Goal: Task Accomplishment & Management: Manage account settings

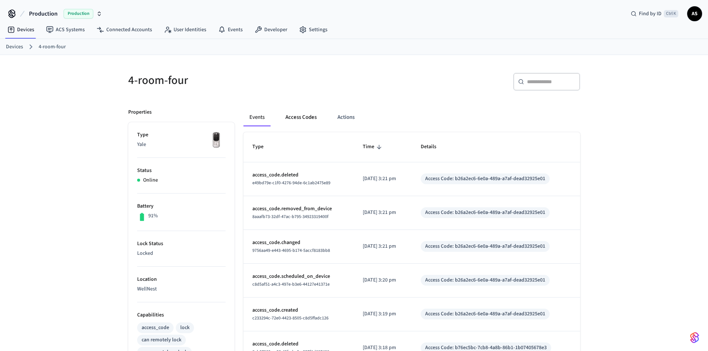
click at [304, 123] on button "Access Codes" at bounding box center [301, 118] width 43 height 18
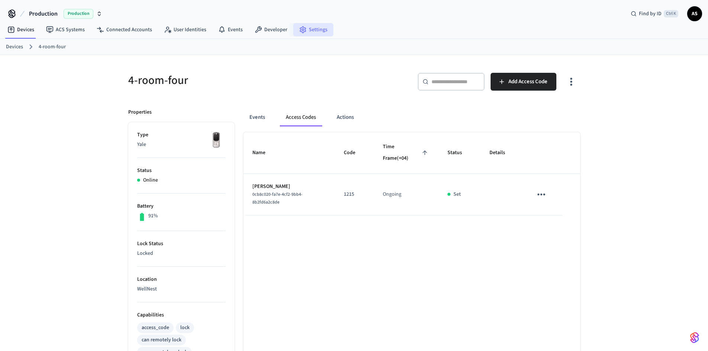
click at [325, 28] on link "Settings" at bounding box center [313, 29] width 40 height 13
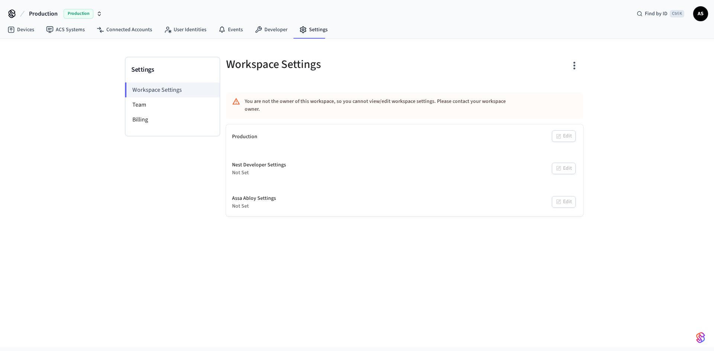
click at [575, 67] on icon "button" at bounding box center [574, 66] width 12 height 12
click at [85, 80] on div at bounding box center [357, 175] width 714 height 351
click at [257, 28] on icon at bounding box center [258, 29] width 7 height 7
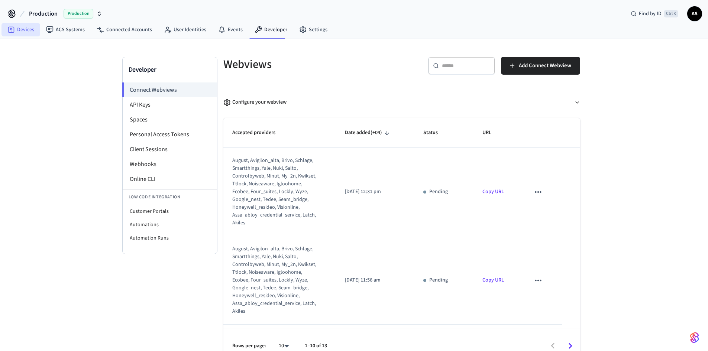
click at [29, 30] on link "Devices" at bounding box center [20, 29] width 39 height 13
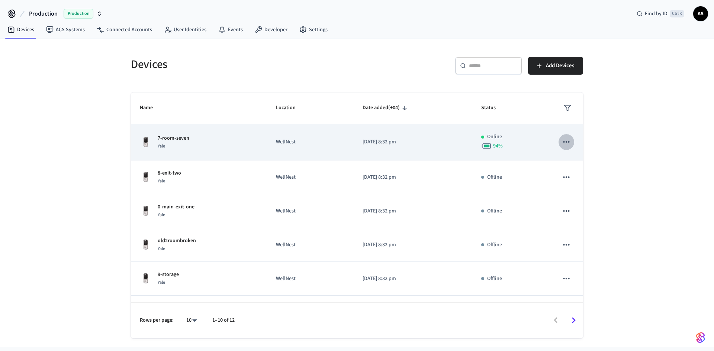
click at [565, 139] on icon "sticky table" at bounding box center [566, 142] width 10 height 10
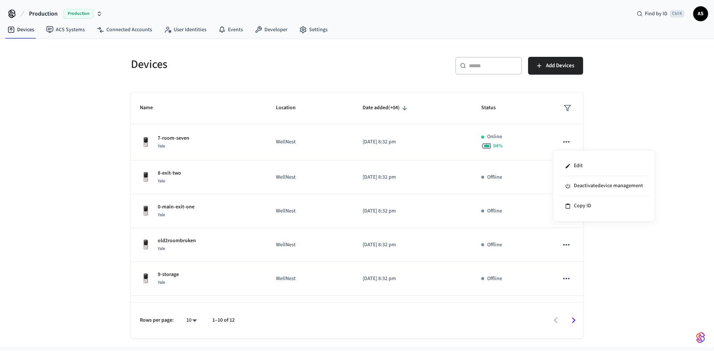
click at [602, 129] on div at bounding box center [357, 175] width 714 height 351
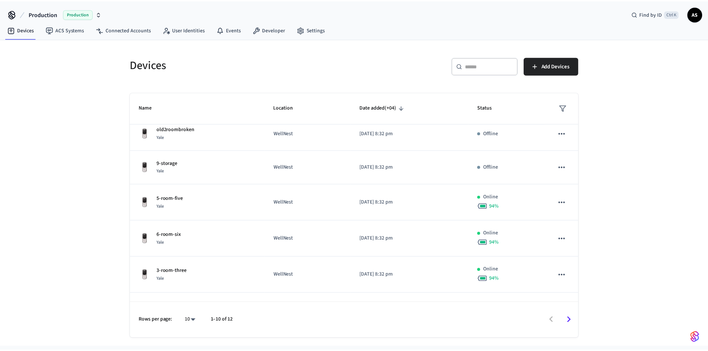
scroll to position [173, 0]
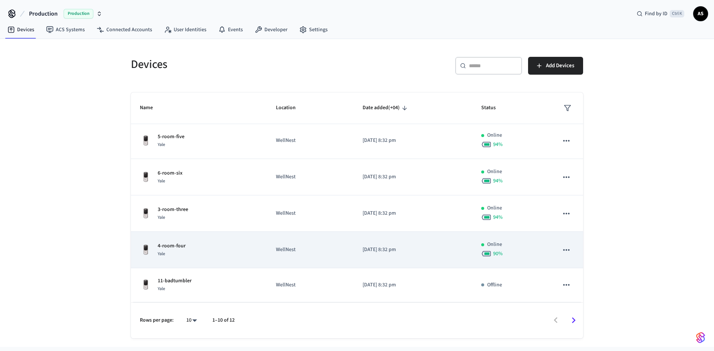
click at [184, 245] on p "4-room-four" at bounding box center [172, 246] width 28 height 8
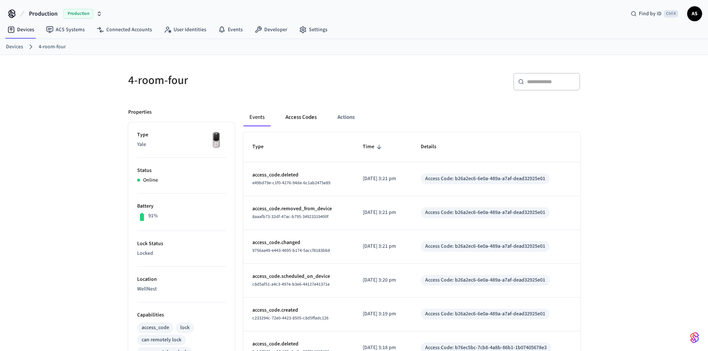
click at [305, 119] on button "Access Codes" at bounding box center [301, 118] width 43 height 18
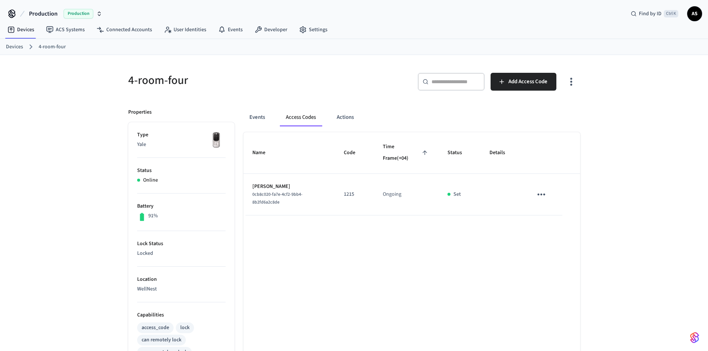
click at [695, 12] on span "AS" at bounding box center [694, 13] width 13 height 13
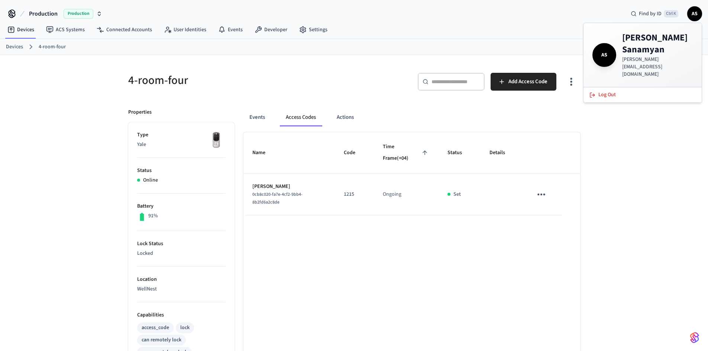
click at [608, 242] on div "4-room-four ​ ​ Add Access Code Properties Type Yale Status Online Battery 91% …" at bounding box center [354, 303] width 708 height 496
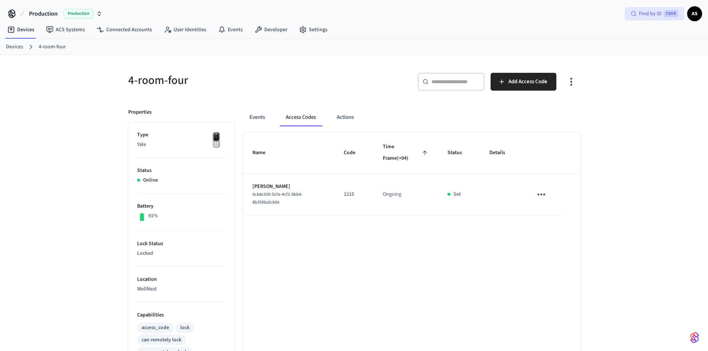
click at [666, 12] on span "Ctrl K" at bounding box center [671, 13] width 15 height 7
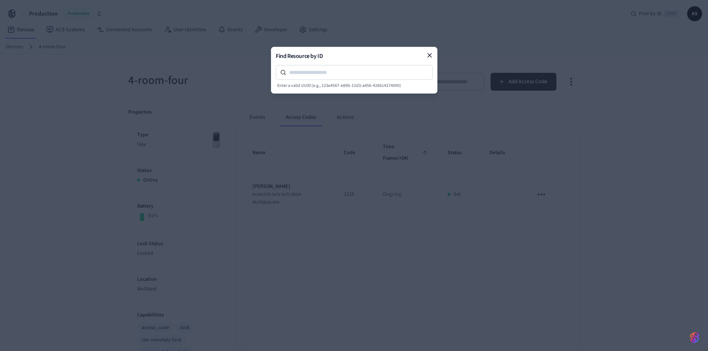
click at [331, 70] on input at bounding box center [359, 72] width 146 height 9
type input "****"
click at [426, 57] on icon at bounding box center [429, 55] width 7 height 7
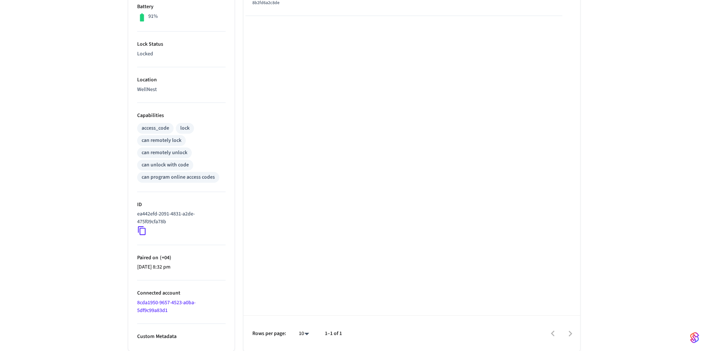
scroll to position [200, 0]
drag, startPoint x: 195, startPoint y: 268, endPoint x: 139, endPoint y: 254, distance: 57.3
click at [139, 254] on li "Paired on ( +04 ) [DATE] 8:32 pm" at bounding box center [181, 263] width 88 height 36
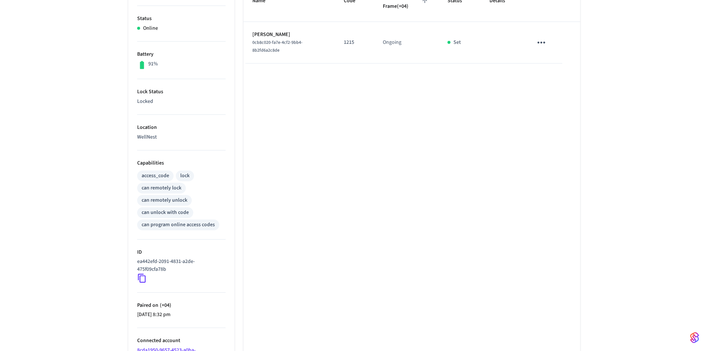
scroll to position [88, 0]
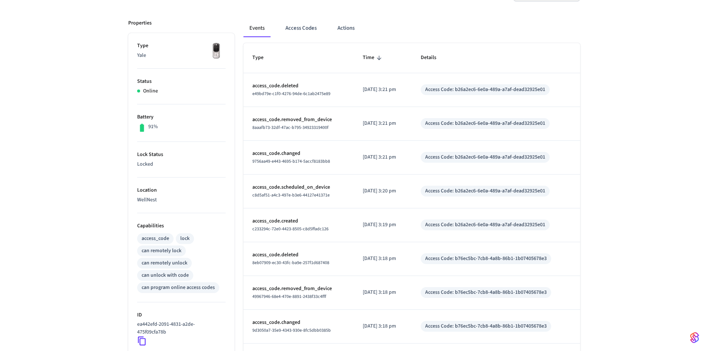
scroll to position [200, 0]
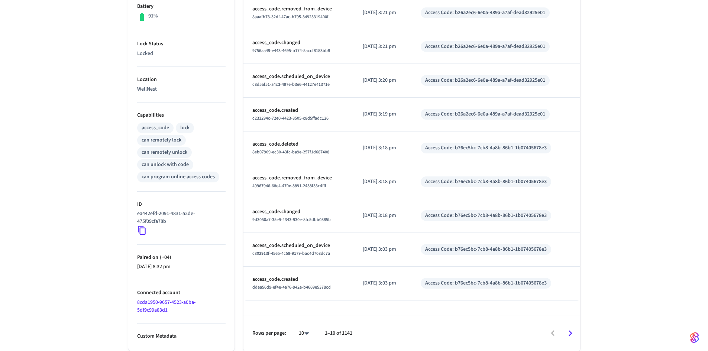
drag, startPoint x: 189, startPoint y: 266, endPoint x: 169, endPoint y: 264, distance: 20.6
click at [169, 264] on p "[DATE] 8:32 pm" at bounding box center [181, 267] width 88 height 8
click at [176, 253] on li "Paired on ( +04 ) [DATE] 8:32 pm" at bounding box center [181, 263] width 88 height 36
drag, startPoint x: 189, startPoint y: 266, endPoint x: 137, endPoint y: 251, distance: 54.4
click at [137, 251] on li "Paired on ( +04 ) [DATE] 8:32 pm" at bounding box center [181, 263] width 88 height 36
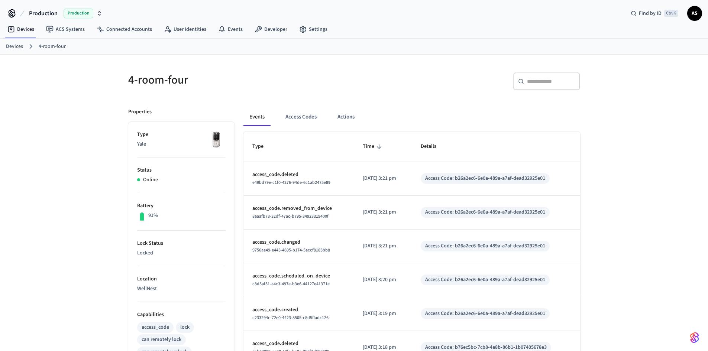
scroll to position [0, 0]
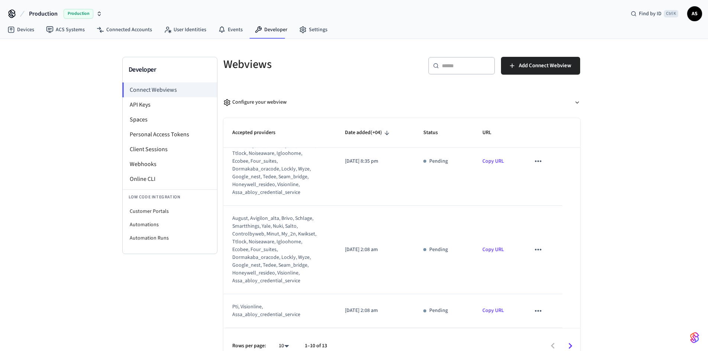
scroll to position [611, 0]
drag, startPoint x: 151, startPoint y: 208, endPoint x: 172, endPoint y: 184, distance: 32.4
click at [151, 207] on li "Customer Portals" at bounding box center [170, 211] width 94 height 13
select select "**********"
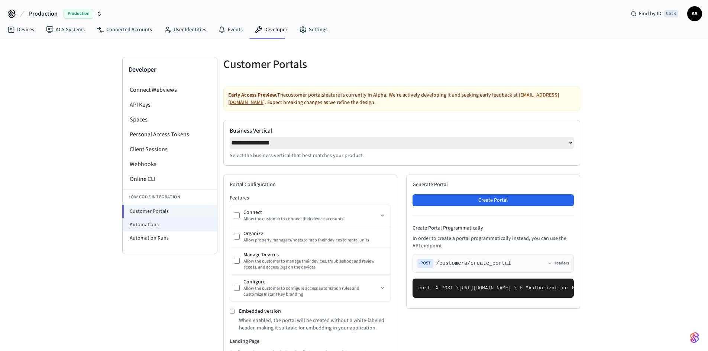
click at [136, 226] on li "Automations" at bounding box center [170, 224] width 94 height 13
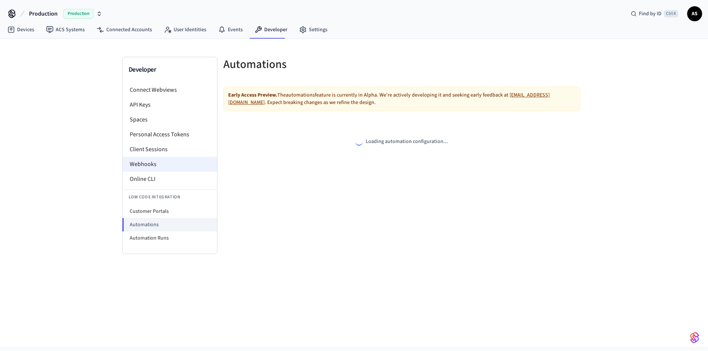
select select "**********"
